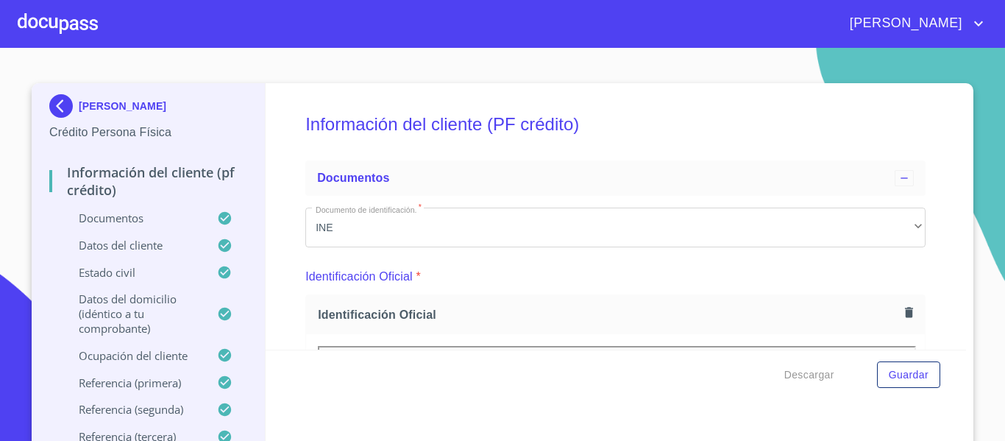
scroll to position [272, 0]
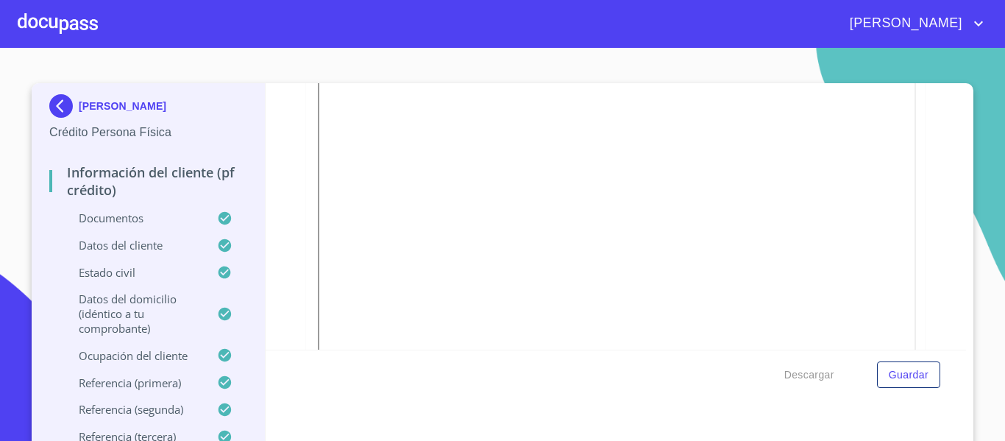
click at [58, 107] on img at bounding box center [63, 106] width 29 height 24
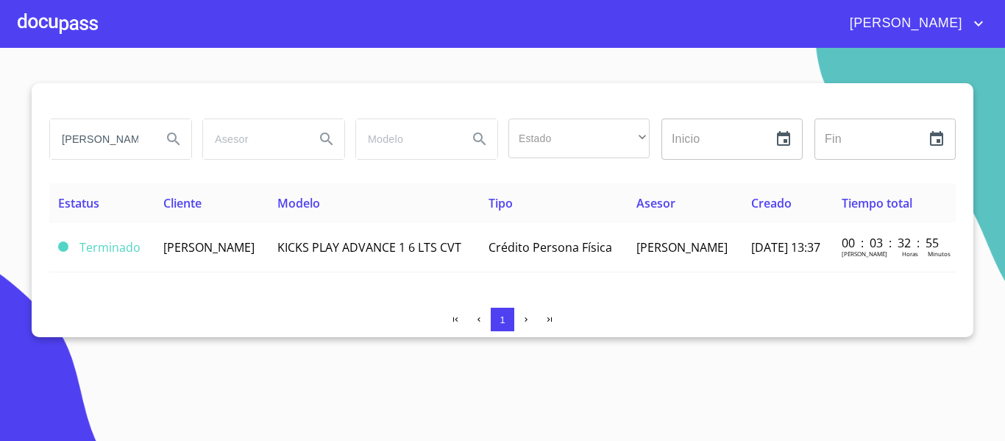
click at [116, 143] on input "[PERSON_NAME]" at bounding box center [100, 139] width 100 height 40
type input "r"
type input "[GEOGRAPHIC_DATA]"
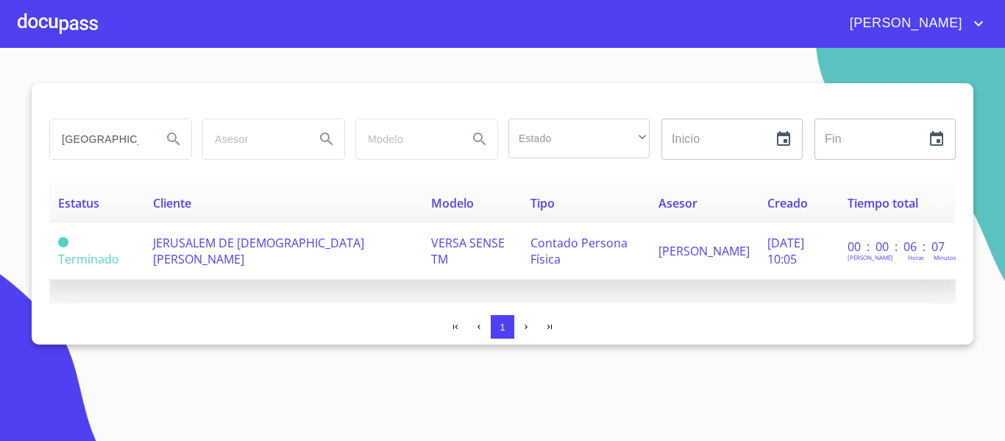
click at [202, 243] on span "JERUSALEM DE [DEMOGRAPHIC_DATA][PERSON_NAME]" at bounding box center [258, 251] width 211 height 32
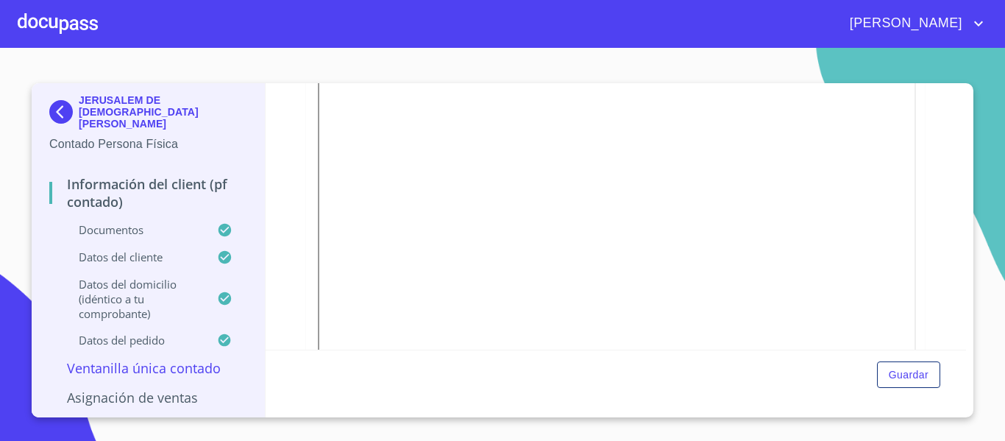
scroll to position [364, 0]
click at [63, 110] on img at bounding box center [63, 112] width 29 height 24
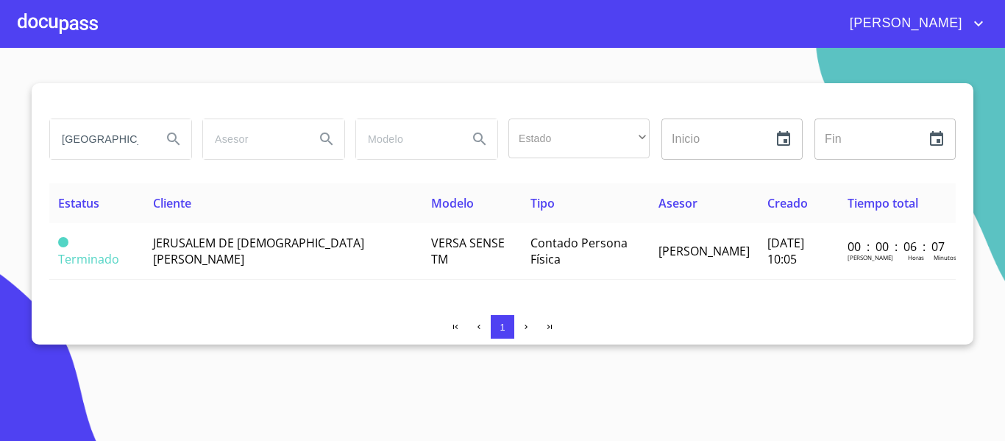
click at [118, 136] on input "[GEOGRAPHIC_DATA]" at bounding box center [100, 139] width 100 height 40
type input "j"
click at [182, 143] on icon "Search" at bounding box center [174, 139] width 18 height 18
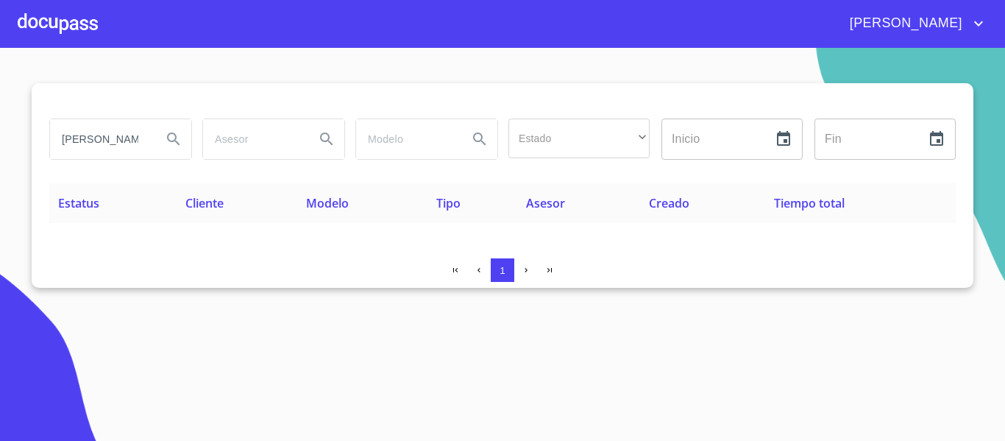
click at [104, 134] on input "[PERSON_NAME]" at bounding box center [100, 139] width 100 height 40
type input "[PERSON_NAME]"
click at [171, 140] on icon "Search" at bounding box center [174, 139] width 18 height 18
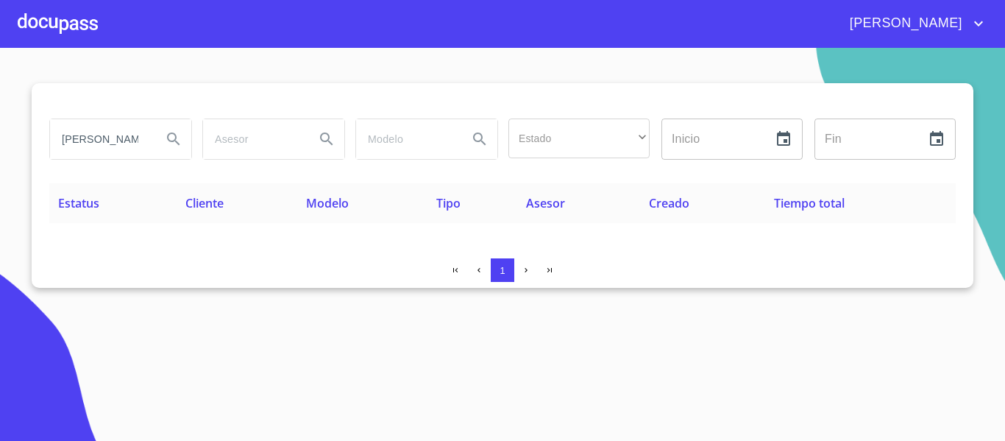
click at [36, 14] on div at bounding box center [58, 23] width 80 height 47
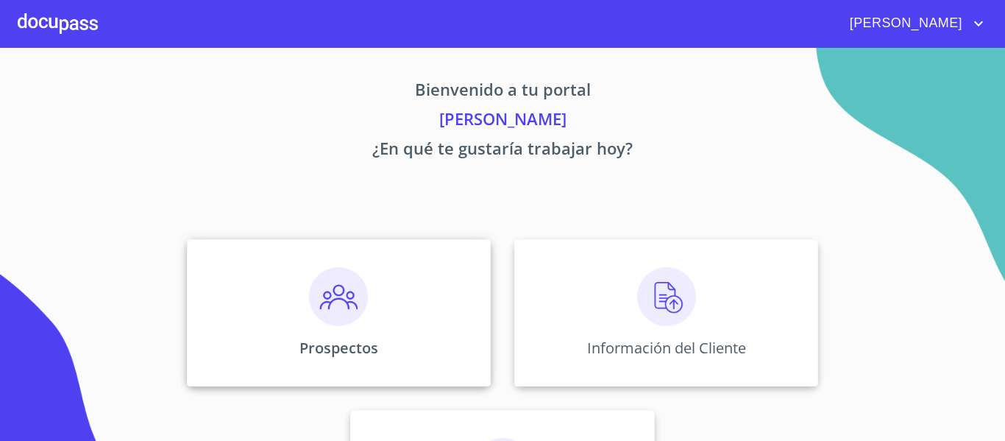
click at [310, 353] on p "Prospectos" at bounding box center [338, 348] width 79 height 20
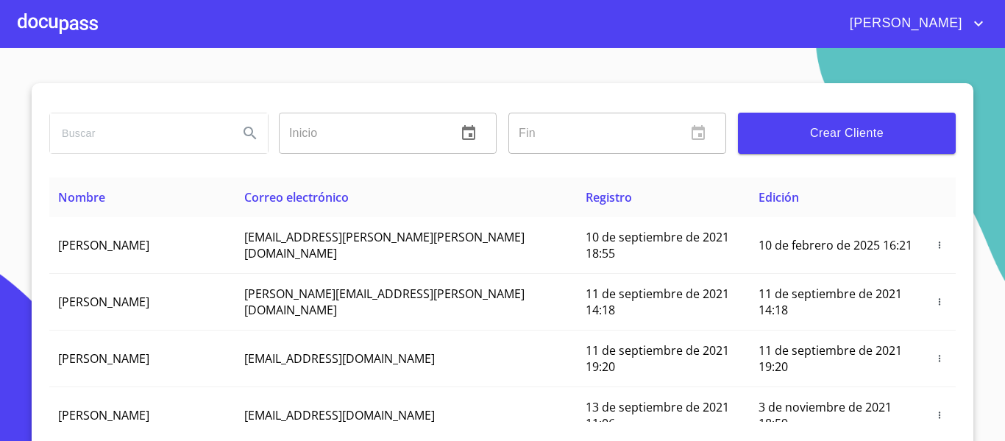
click at [105, 131] on input "search" at bounding box center [138, 133] width 177 height 40
type input "[PERSON_NAME]"
click at [248, 135] on icon "Search" at bounding box center [250, 133] width 18 height 18
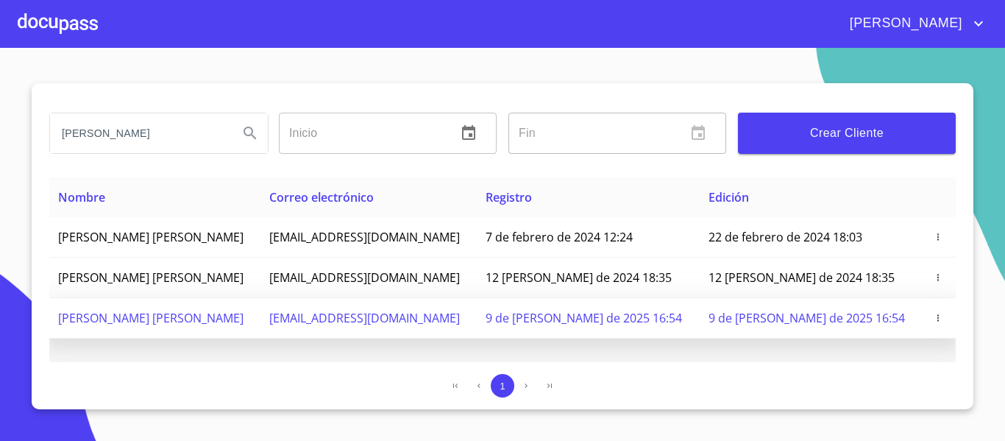
click at [245, 302] on td "[PERSON_NAME] [PERSON_NAME]" at bounding box center [154, 318] width 211 height 40
click at [931, 322] on span "button" at bounding box center [938, 318] width 15 height 10
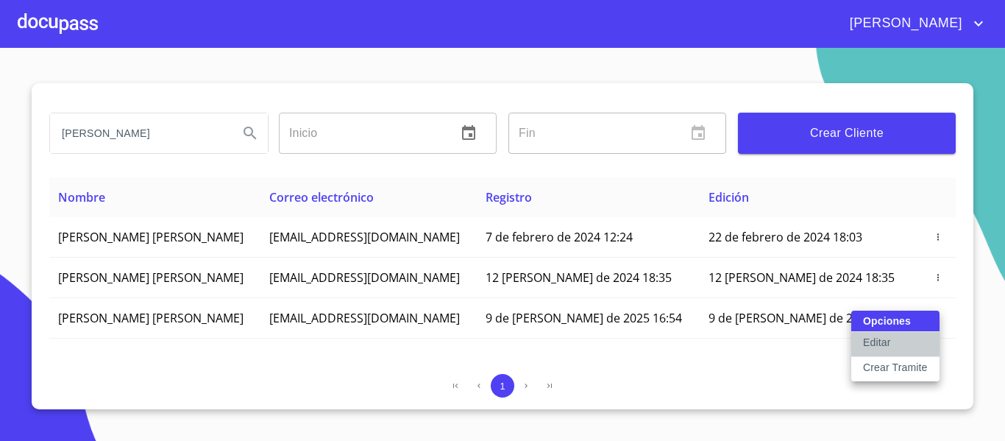
click at [874, 348] on p "Editar" at bounding box center [876, 342] width 27 height 15
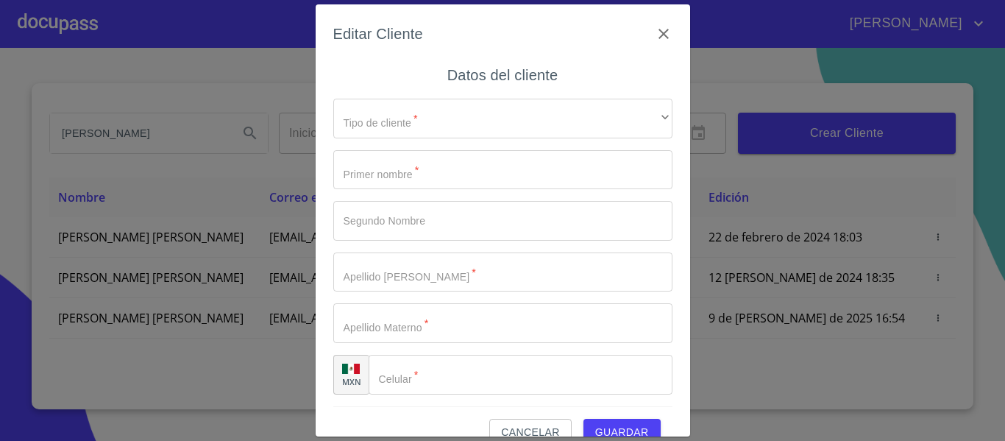
type input "[PERSON_NAME]"
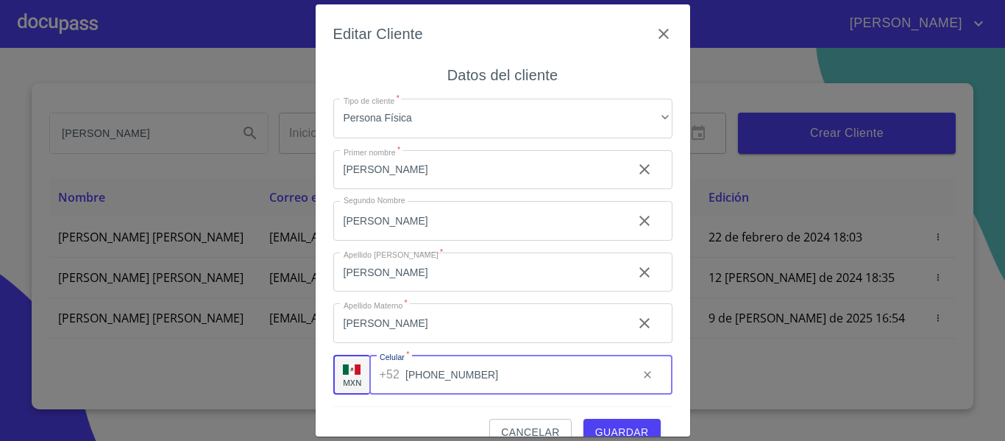
click at [455, 375] on input "[PHONE_NUMBER]" at bounding box center [515, 375] width 221 height 40
type input "3"
type input "[PHONE_NUMBER]"
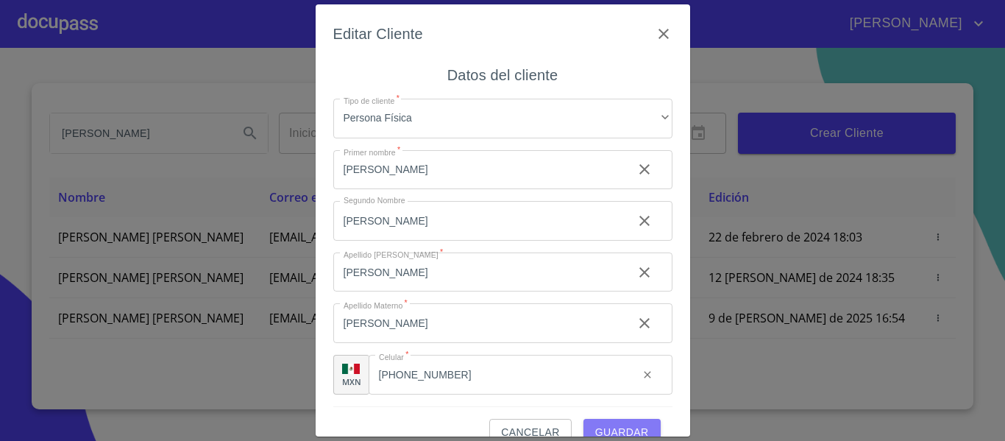
click at [603, 428] on span "Guardar" at bounding box center [622, 432] width 54 height 18
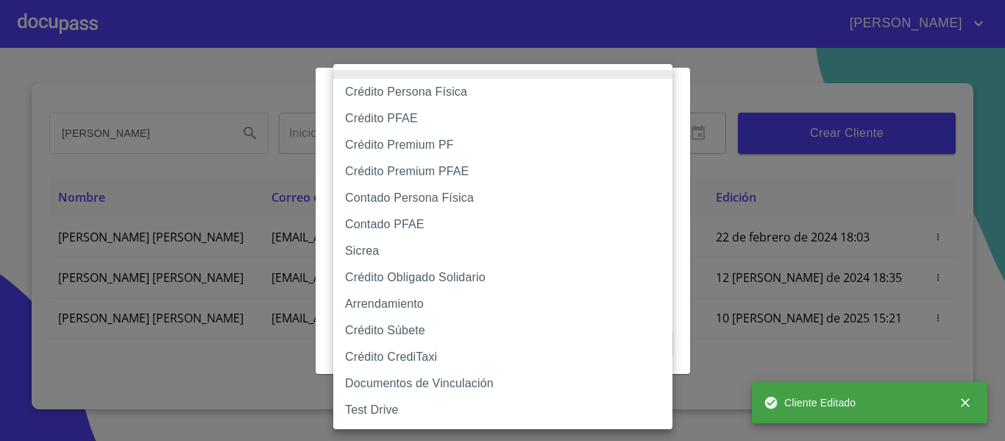
click at [468, 133] on body "[PERSON_NAME] ​ Fin ​ Crear Cliente Nombre Correo electrónico Registro Edición …" at bounding box center [502, 220] width 1005 height 441
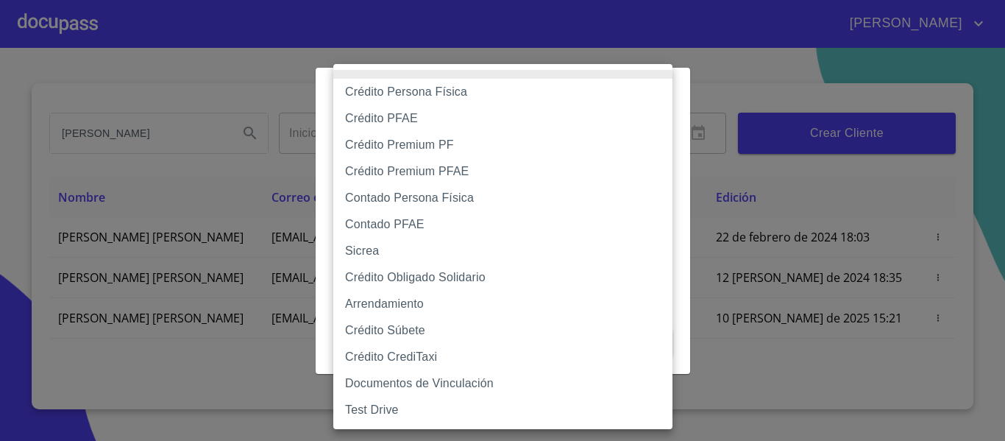
click at [391, 227] on li "Contado PFAE" at bounding box center [502, 224] width 339 height 26
type input "60bfa0300d9865ccc24b067f"
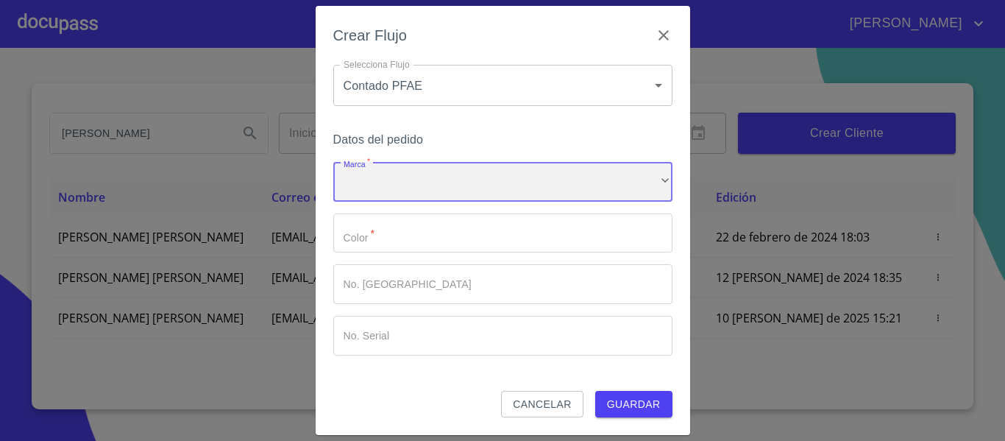
click at [427, 196] on div "​" at bounding box center [502, 182] width 339 height 40
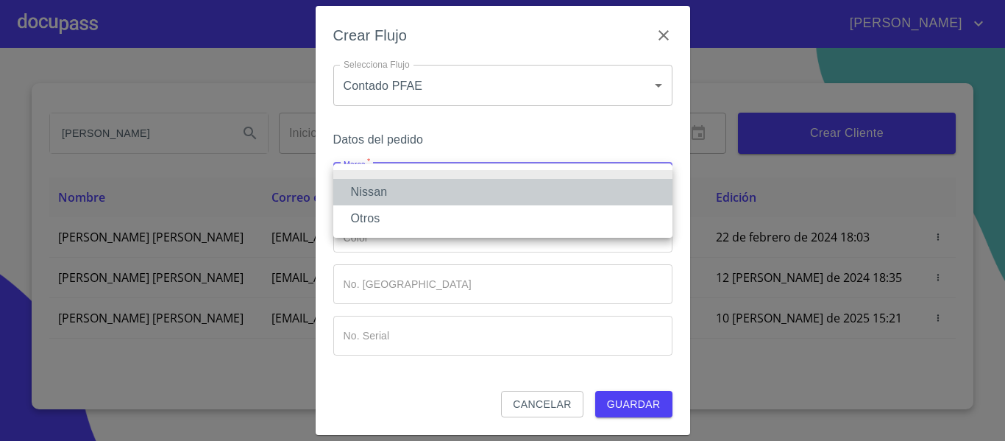
click at [407, 191] on li "Nissan" at bounding box center [502, 192] width 339 height 26
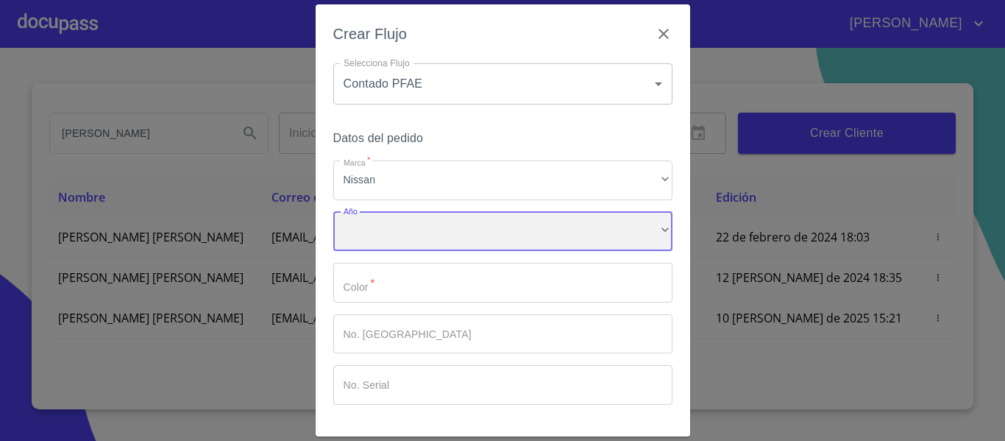
click at [408, 222] on div "​" at bounding box center [502, 232] width 339 height 40
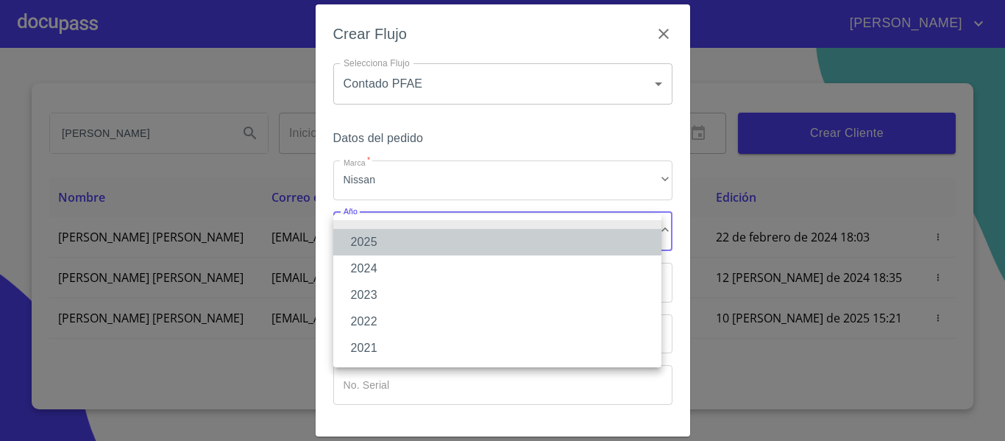
click at [388, 236] on li "2025" at bounding box center [497, 242] width 328 height 26
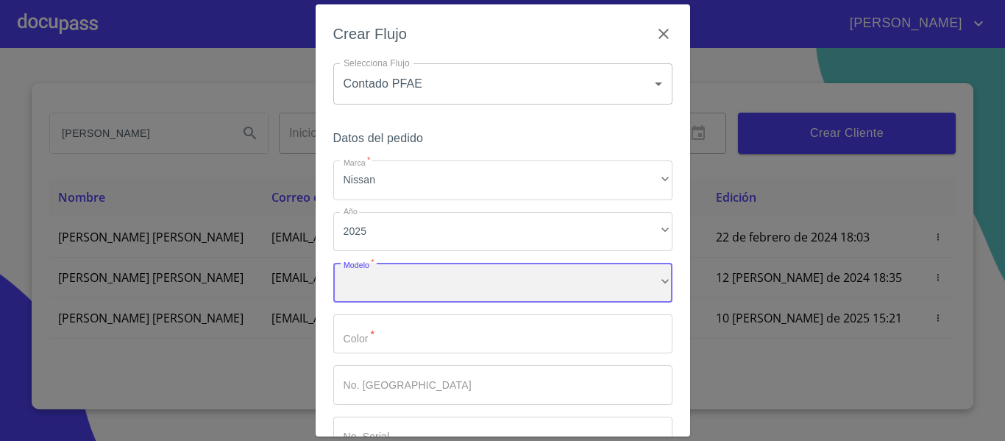
click at [397, 293] on div "​" at bounding box center [502, 283] width 339 height 40
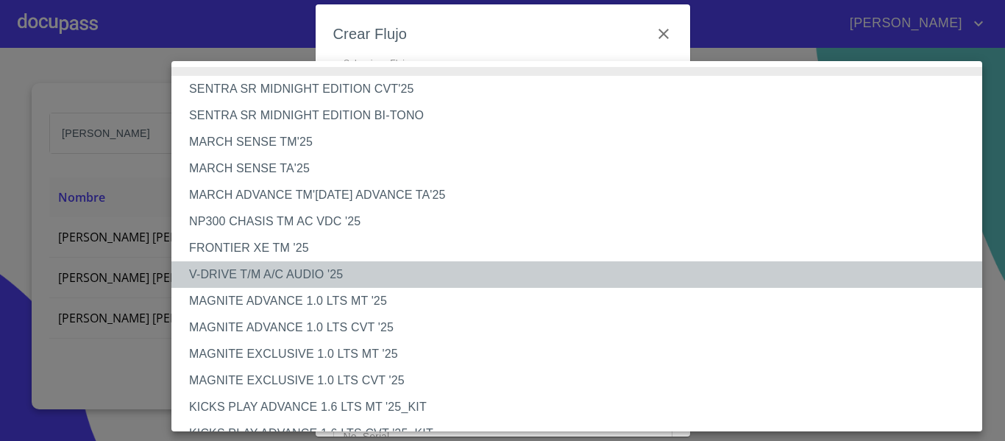
click at [263, 270] on li "V-DRIVE T/M A/C AUDIO '25" at bounding box center [582, 274] width 822 height 26
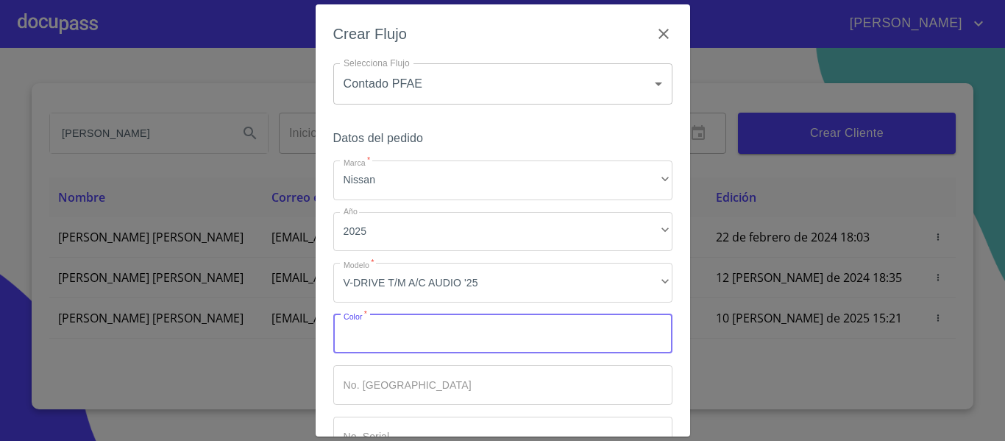
click at [408, 341] on input "Marca   *" at bounding box center [502, 334] width 339 height 40
type input "[PERSON_NAME]"
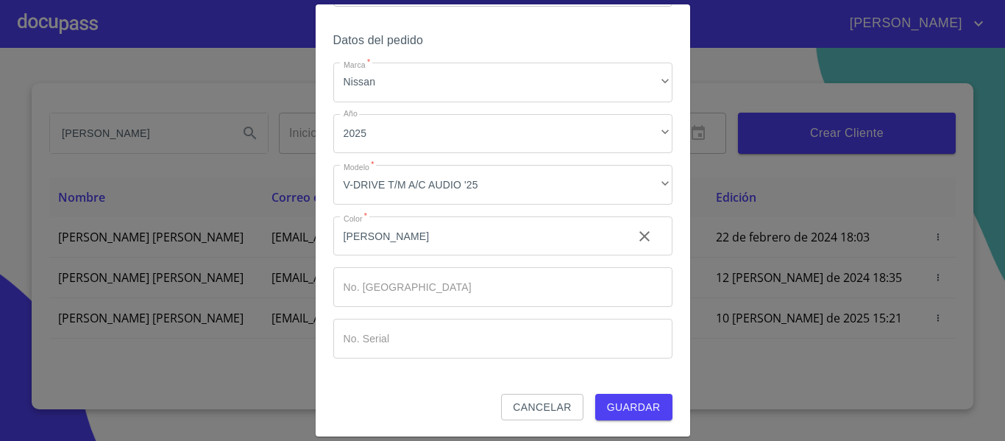
scroll to position [99, 0]
click at [622, 405] on span "Guardar" at bounding box center [634, 406] width 54 height 18
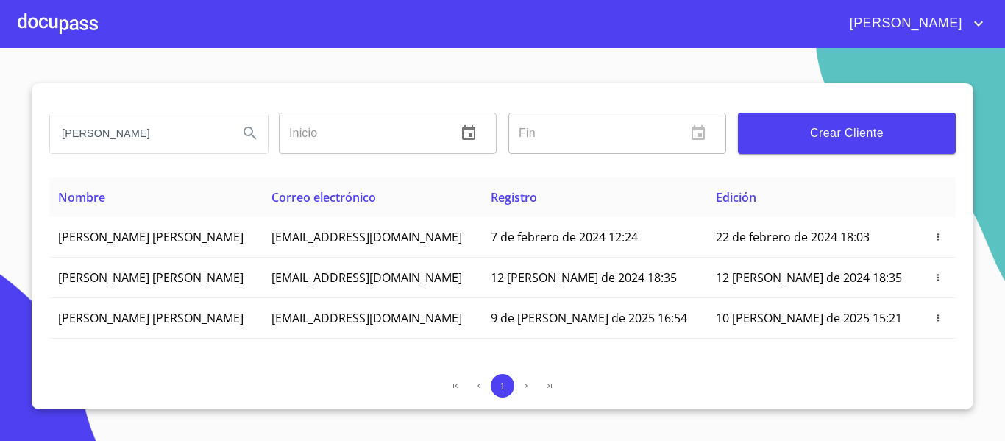
click at [76, 27] on div at bounding box center [58, 23] width 80 height 47
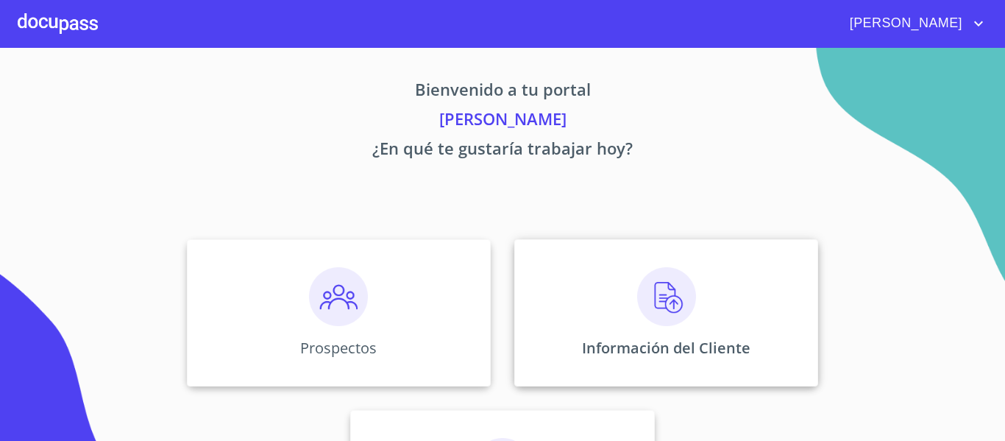
click at [613, 323] on div "Información del Cliente" at bounding box center [666, 312] width 304 height 147
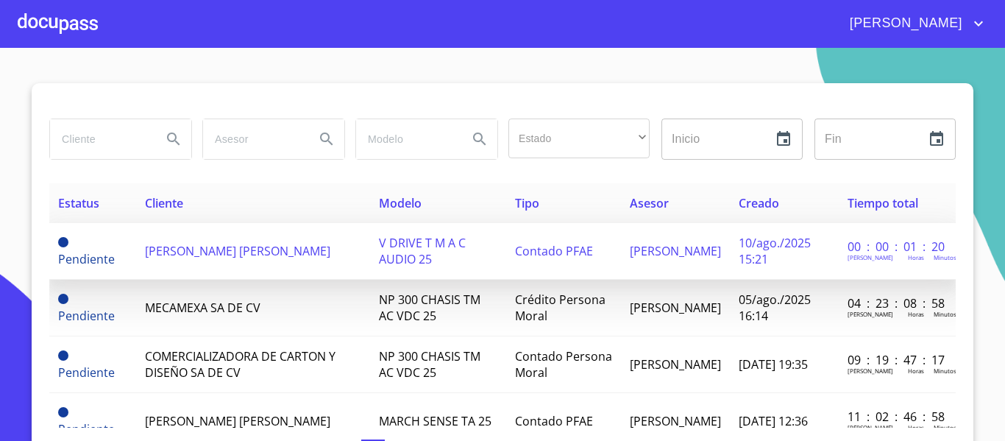
click at [318, 274] on td "[PERSON_NAME] [PERSON_NAME]" at bounding box center [253, 251] width 234 height 57
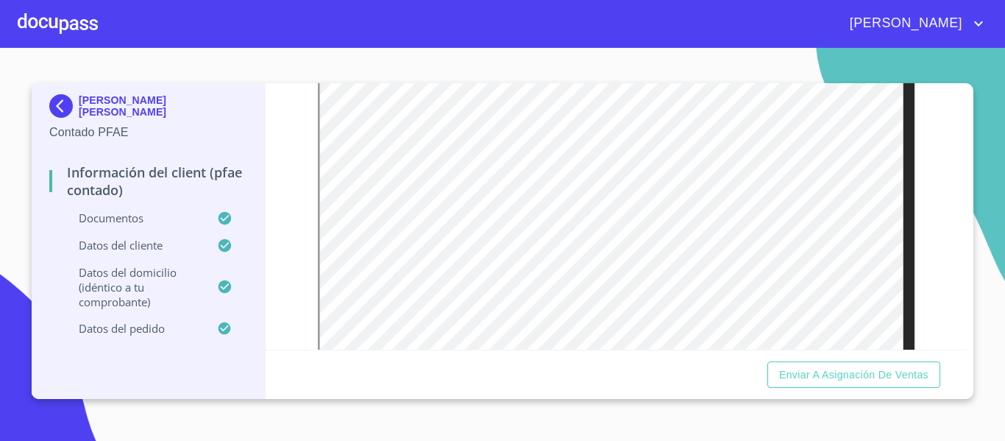
scroll to position [285, 0]
click at [950, 85] on div "Información del Client (PFAE contado) Documentos Documento de identificación.  …" at bounding box center [616, 216] width 701 height 266
